Goal: Use online tool/utility: Utilize a website feature to perform a specific function

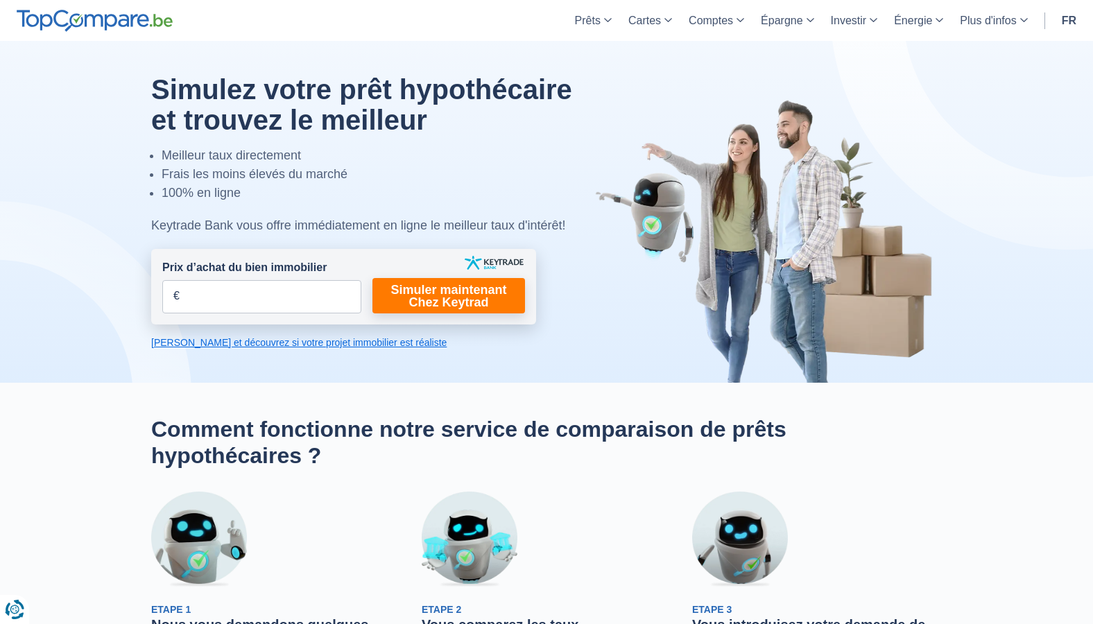
click at [212, 288] on input "Prix d’achat du bien immobilier" at bounding box center [261, 296] width 199 height 33
type input "360.000"
click at [413, 306] on link "Simuler maintenant Chez Keytrad" at bounding box center [448, 295] width 153 height 35
click at [308, 342] on link "[PERSON_NAME] et découvrez si votre projet immobilier est réaliste" at bounding box center [343, 343] width 385 height 14
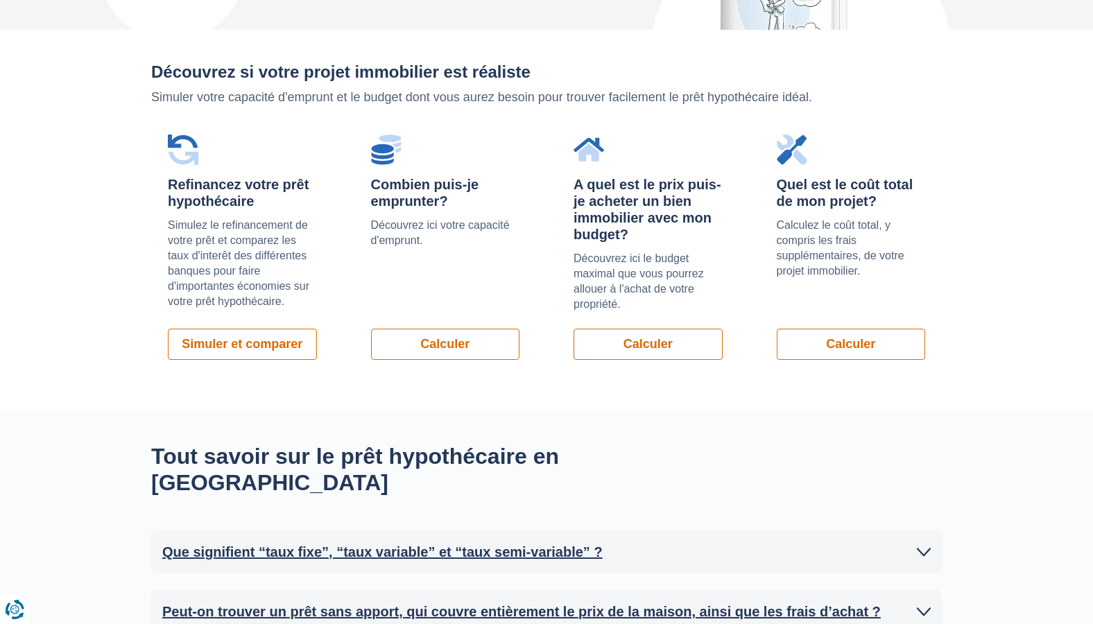
scroll to position [983, 0]
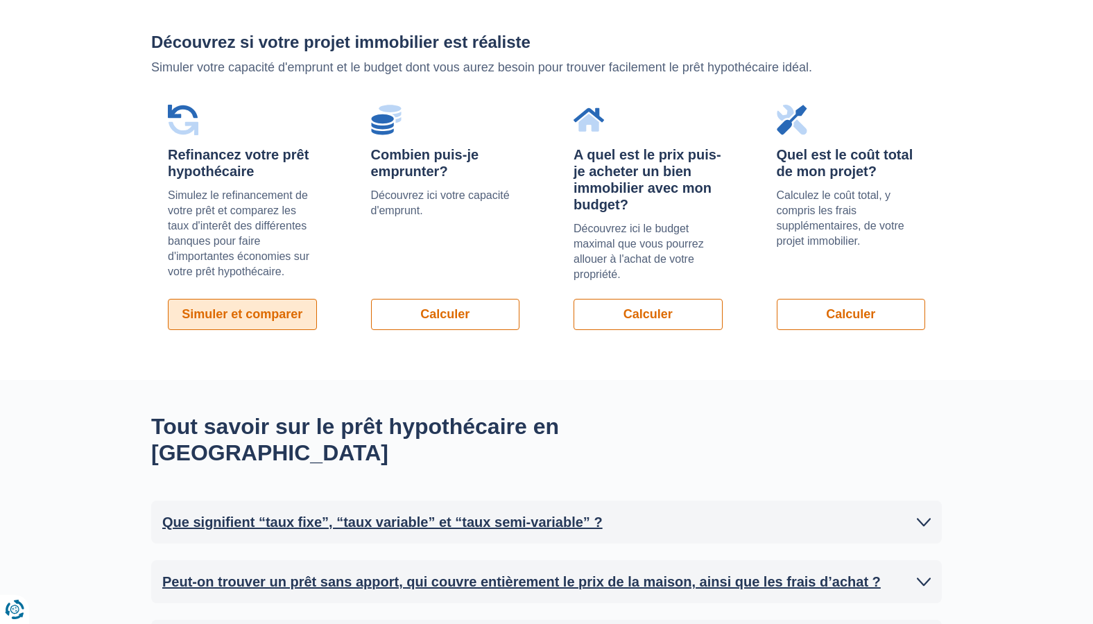
click at [264, 313] on link "Simuler et comparer" at bounding box center [242, 314] width 149 height 31
